Goal: Task Accomplishment & Management: Manage account settings

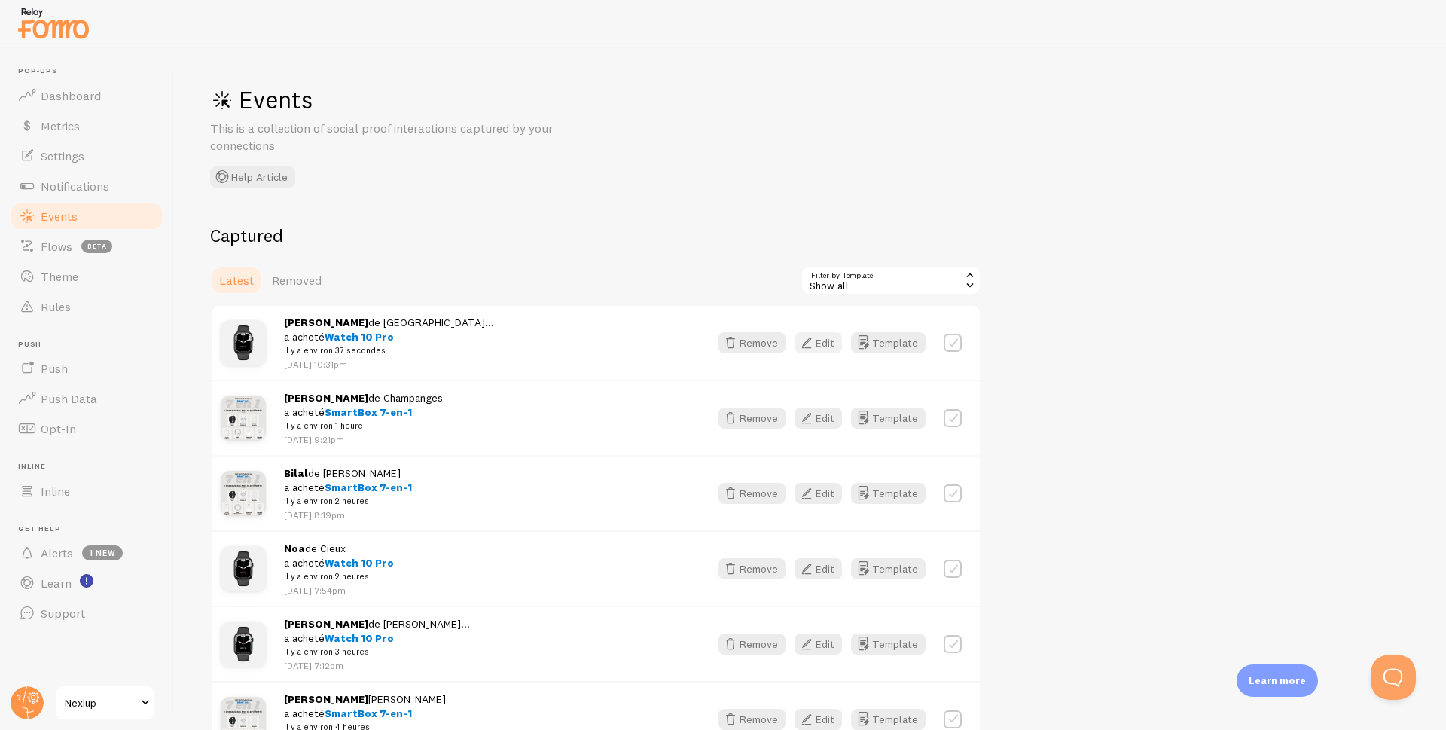
click at [828, 346] on button "Edit" at bounding box center [818, 342] width 47 height 21
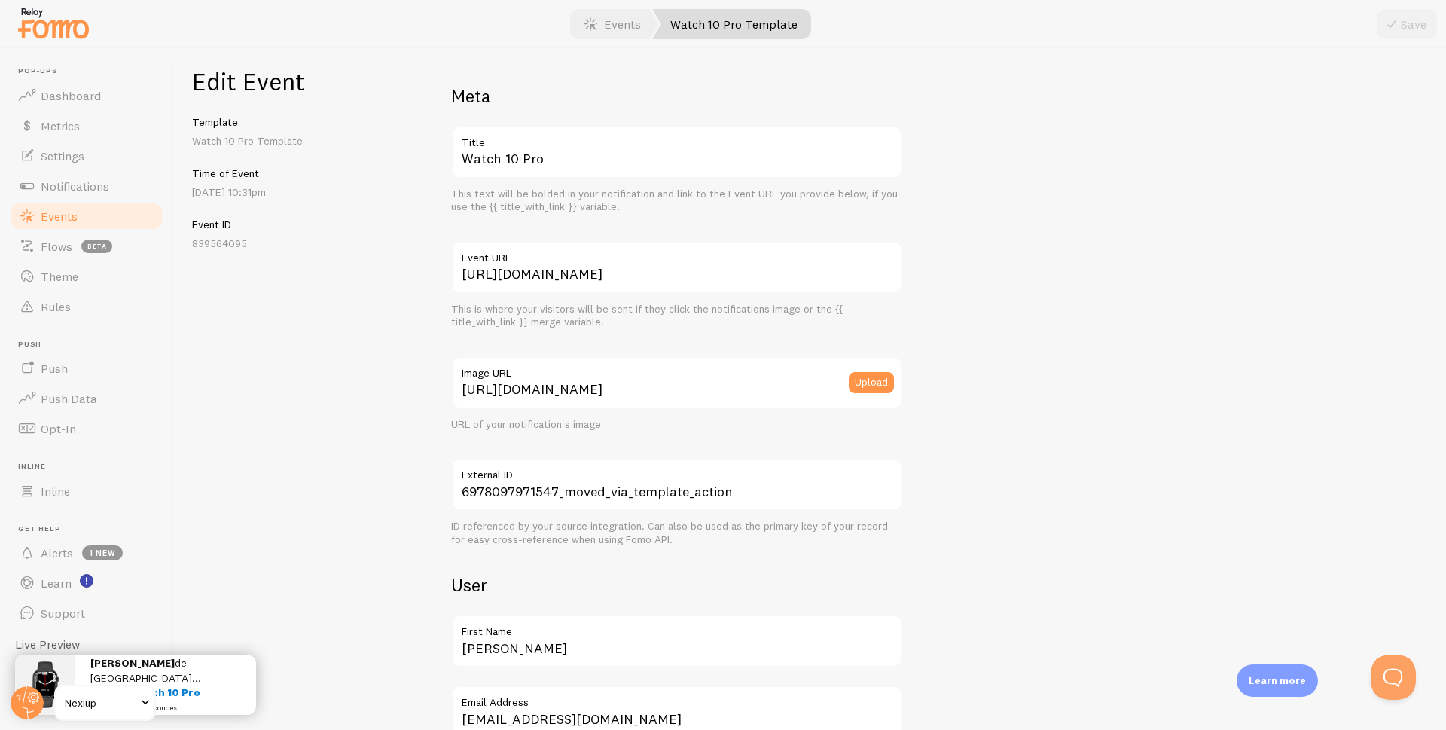
click at [62, 220] on span "Events" at bounding box center [59, 216] width 37 height 15
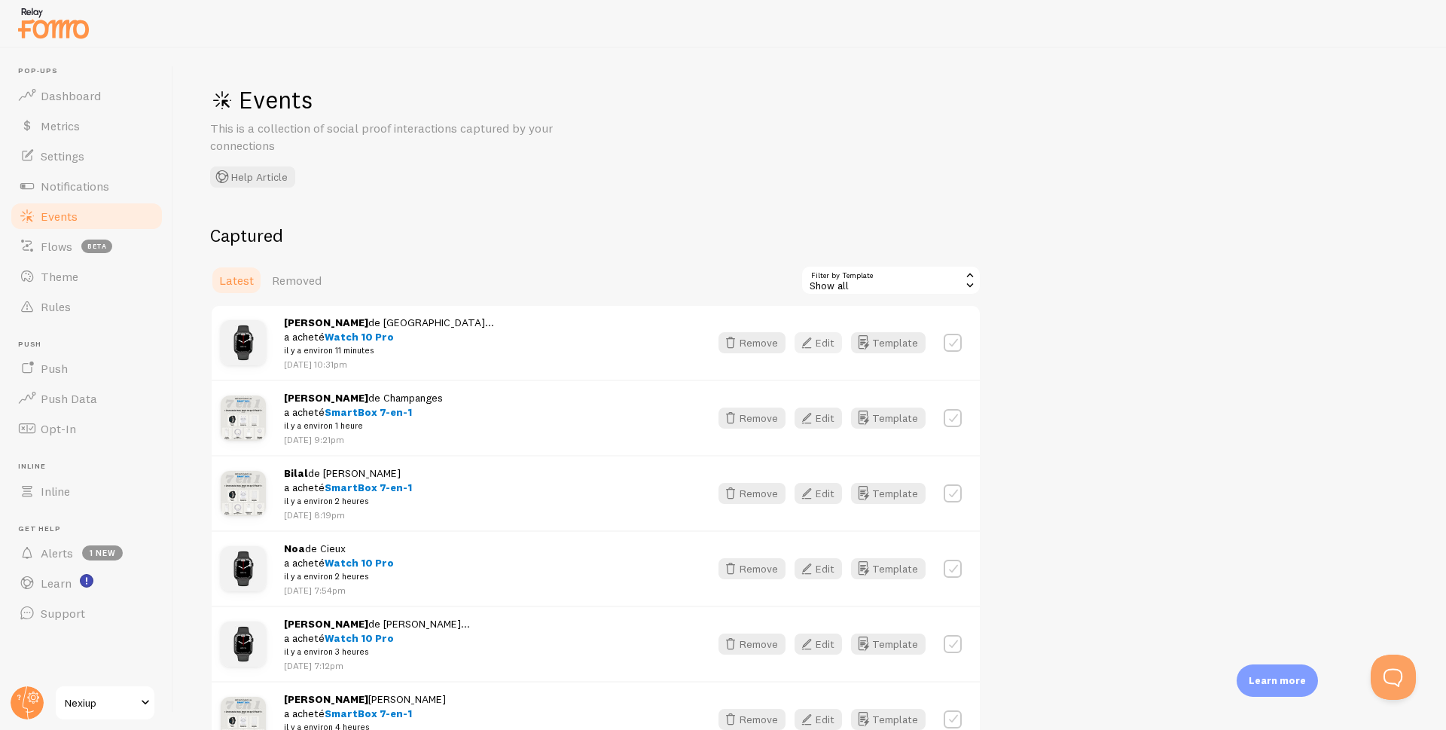
click at [813, 348] on icon "button" at bounding box center [807, 343] width 18 height 18
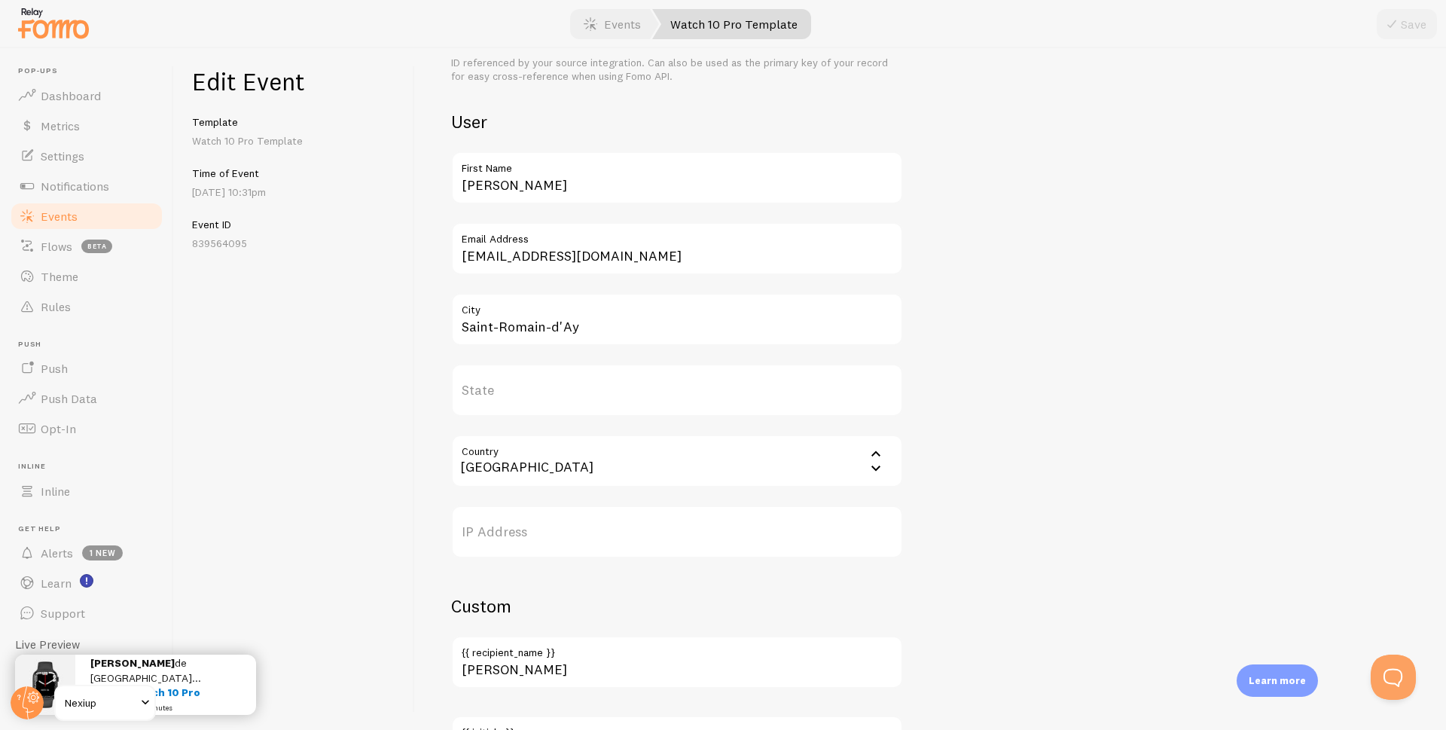
scroll to position [432, 0]
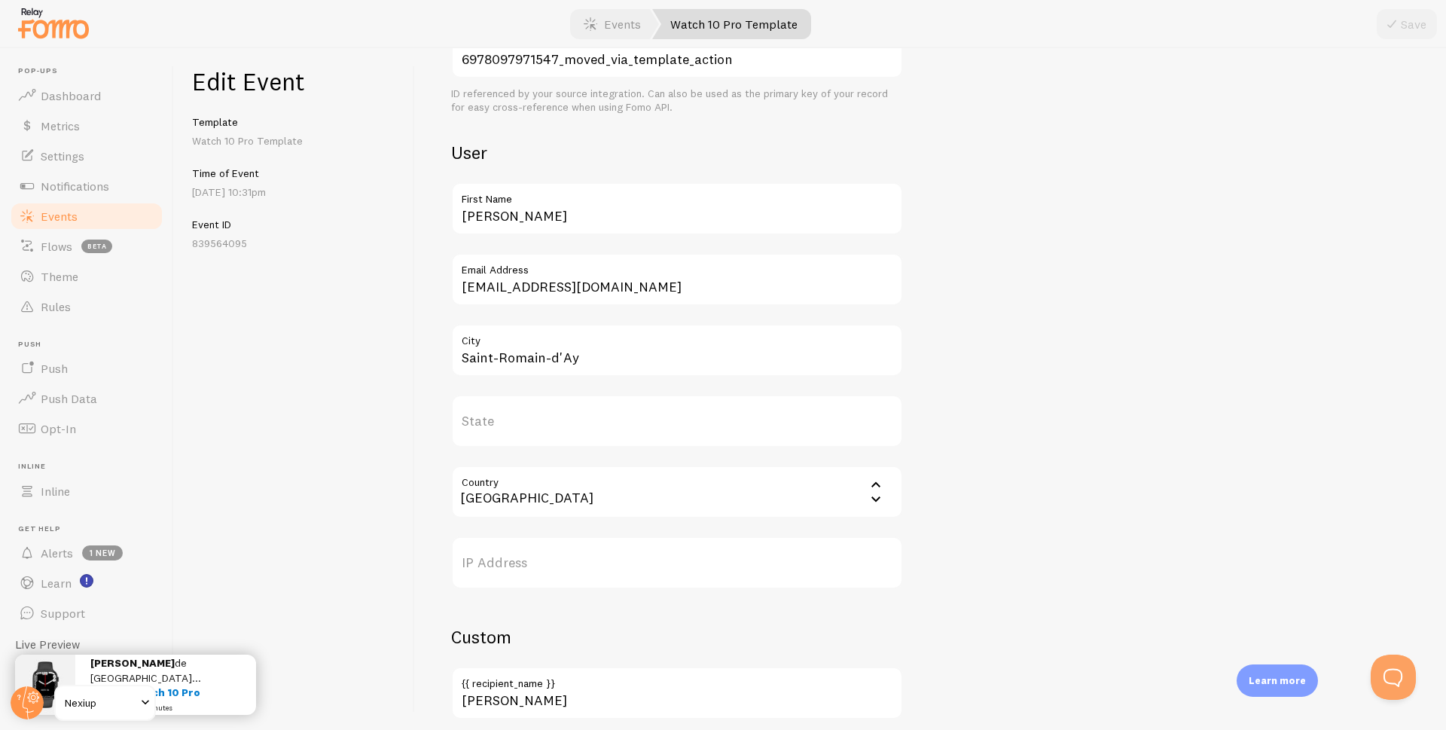
click at [71, 218] on span "Events" at bounding box center [59, 216] width 37 height 15
